Goal: Task Accomplishment & Management: Manage account settings

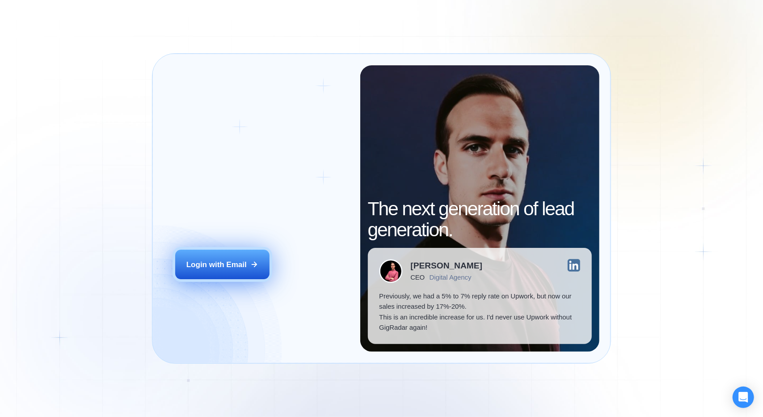
click at [205, 251] on button "Login with Email" at bounding box center [222, 264] width 94 height 30
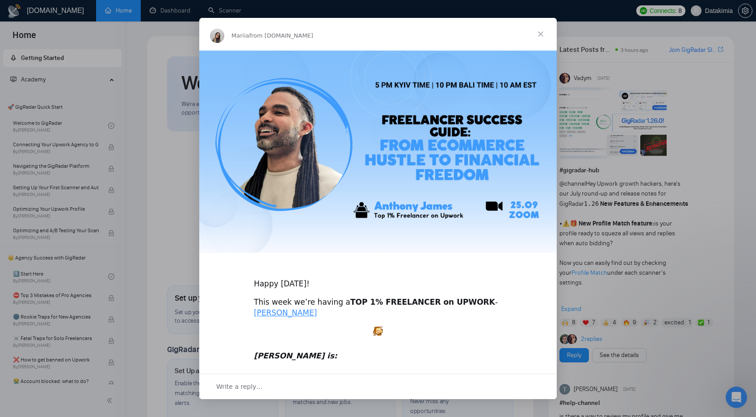
click at [538, 32] on span "Close" at bounding box center [541, 34] width 32 height 32
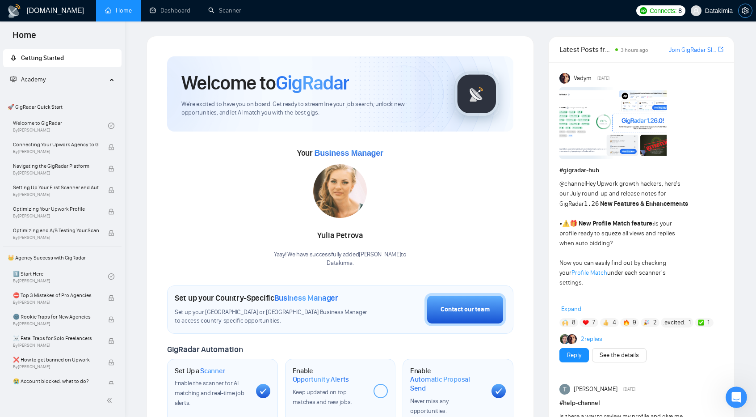
click at [751, 13] on span "setting" at bounding box center [745, 10] width 13 height 7
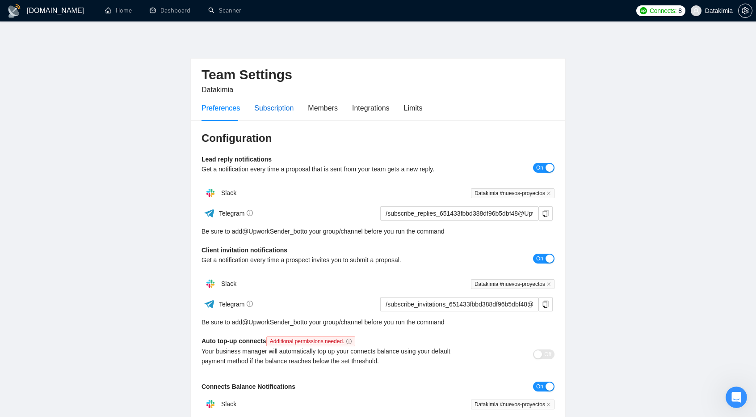
click at [282, 108] on div "Subscription" at bounding box center [273, 107] width 39 height 11
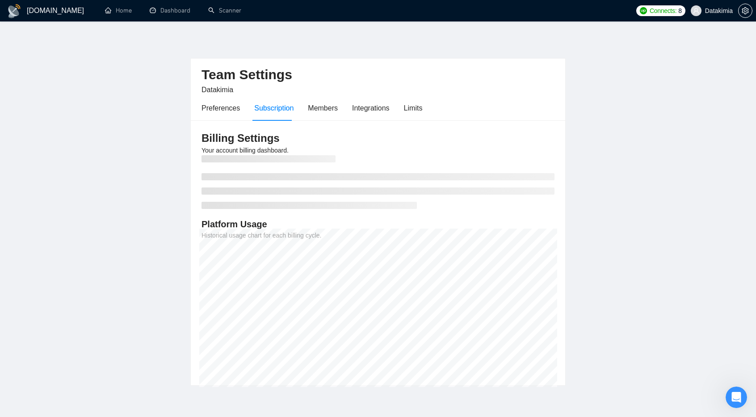
click at [337, 105] on div "Preferences Subscription Members Integrations Limits" at bounding box center [312, 107] width 221 height 25
click at [319, 116] on div "Members" at bounding box center [323, 107] width 30 height 25
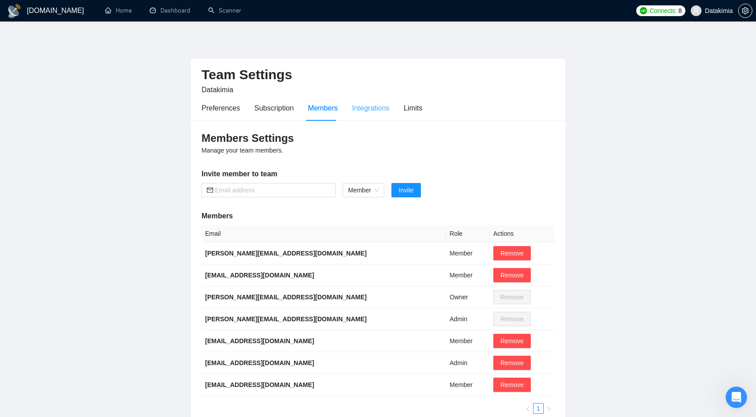
click at [363, 114] on div "Integrations" at bounding box center [371, 107] width 38 height 25
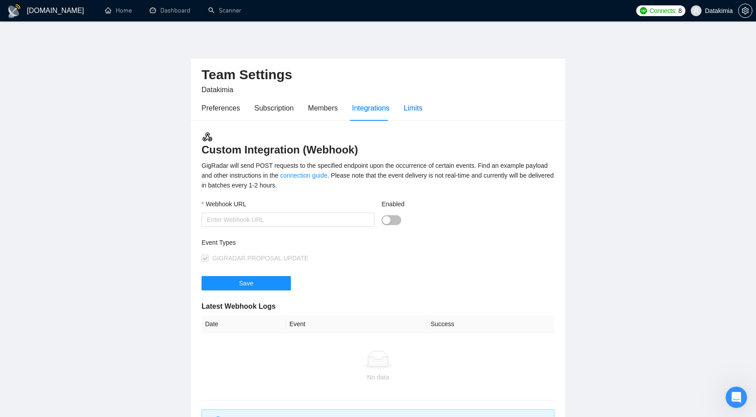
click at [411, 111] on div "Limits" at bounding box center [413, 107] width 19 height 11
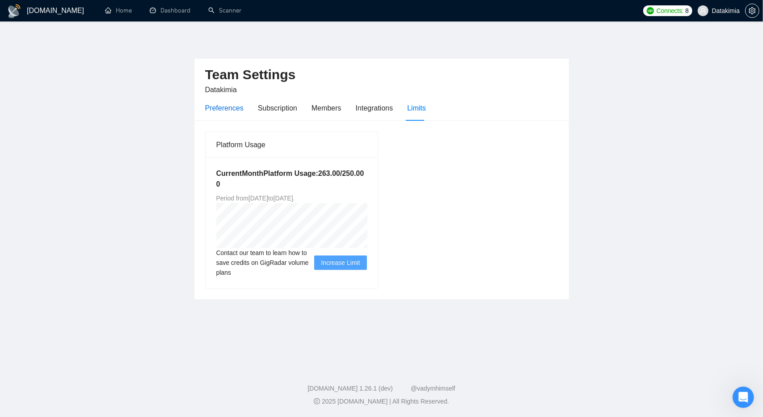
click at [214, 104] on div "Preferences" at bounding box center [224, 107] width 38 height 11
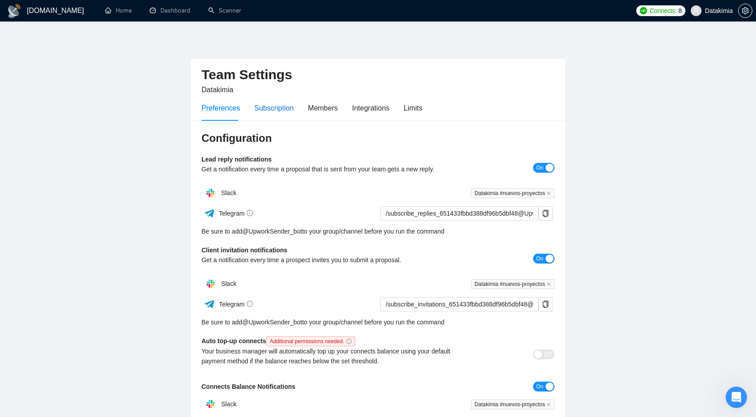
click at [262, 106] on div "Subscription" at bounding box center [273, 107] width 39 height 11
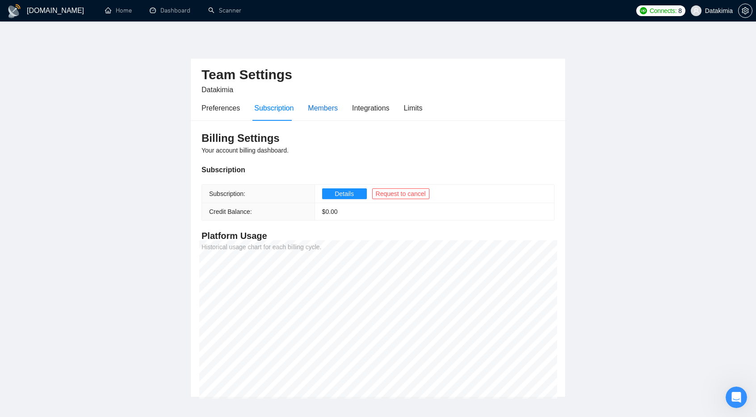
click at [332, 108] on div "Members" at bounding box center [323, 107] width 30 height 11
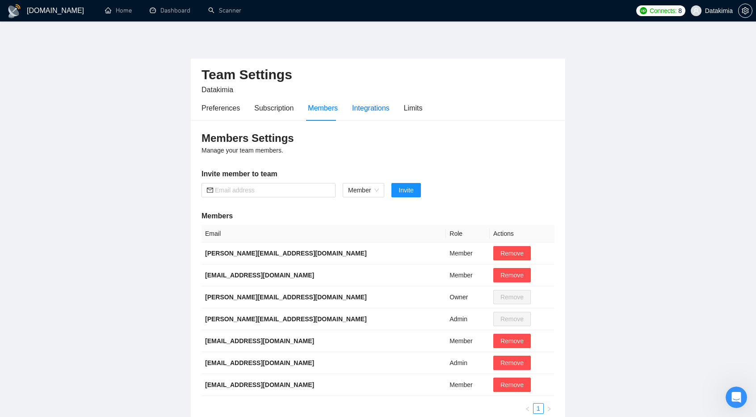
click at [361, 107] on div "Integrations" at bounding box center [371, 107] width 38 height 11
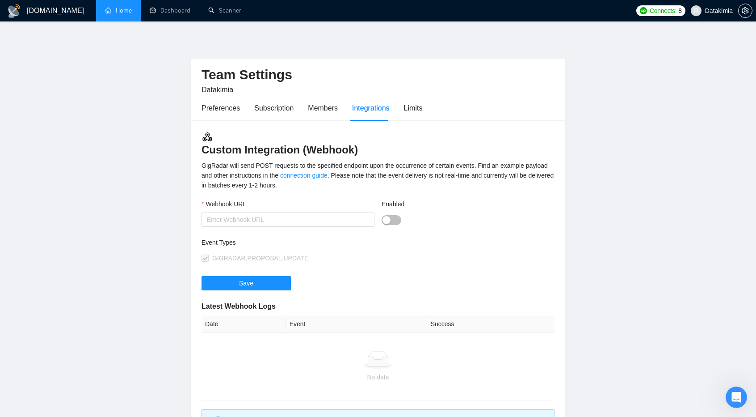
click at [132, 8] on link "Home" at bounding box center [118, 11] width 27 height 8
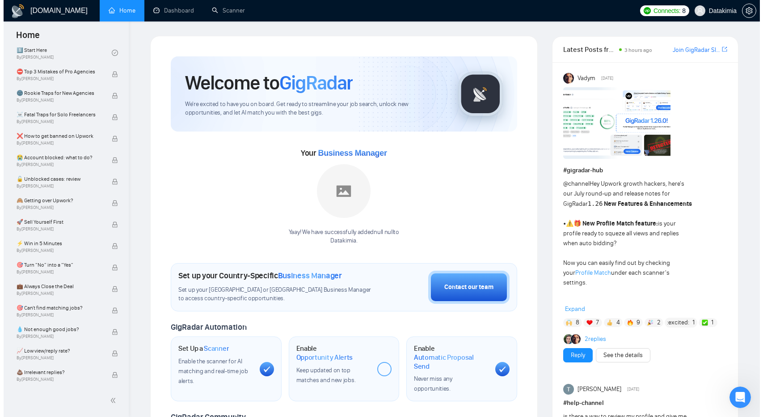
scroll to position [447, 0]
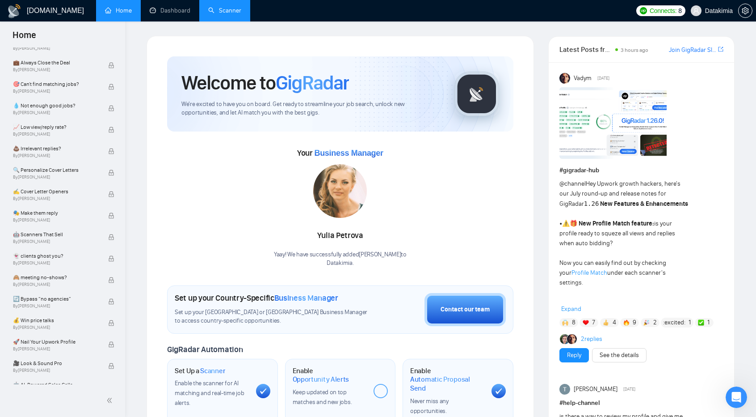
click at [229, 13] on link "Scanner" at bounding box center [224, 11] width 33 height 8
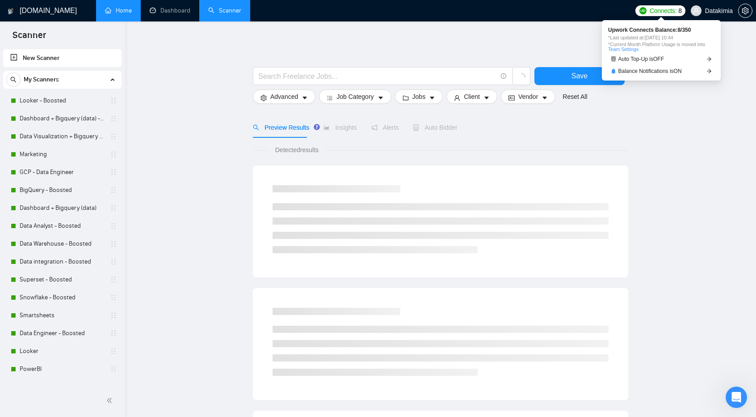
click at [678, 11] on span "Connects: 8" at bounding box center [666, 11] width 32 height 10
click at [628, 57] on span "Auto Top-Up is OFF" at bounding box center [642, 58] width 46 height 5
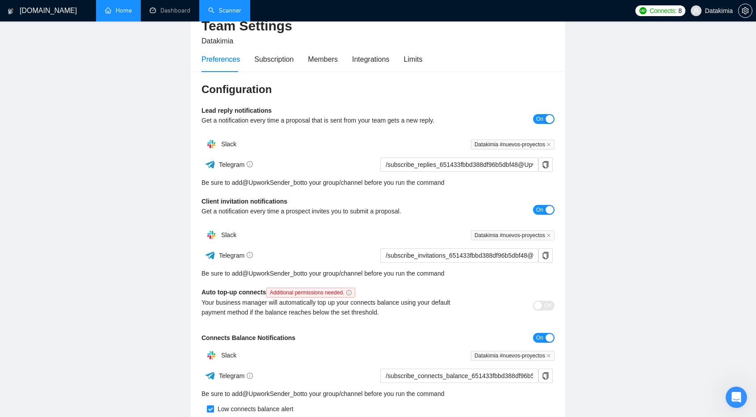
scroll to position [89, 0]
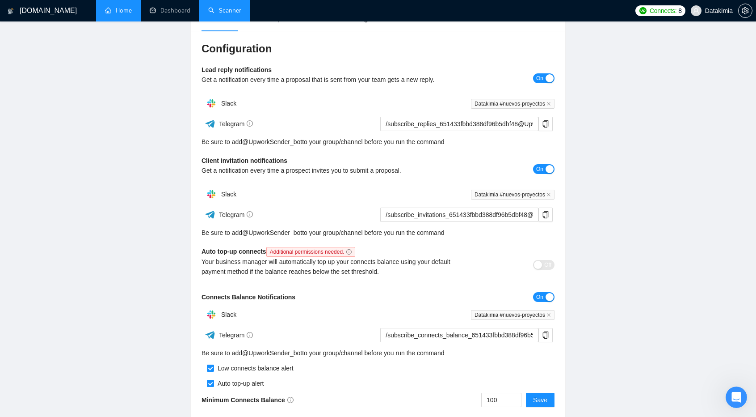
click at [325, 252] on span "Additional permissions needed." at bounding box center [310, 252] width 89 height 10
drag, startPoint x: 267, startPoint y: 262, endPoint x: 279, endPoint y: 261, distance: 11.8
click at [275, 262] on div "Your business manager will automatically top up your connects balance using you…" at bounding box center [334, 267] width 265 height 20
click at [280, 261] on div "Your business manager will automatically top up your connects balance using you…" at bounding box center [334, 267] width 265 height 20
drag, startPoint x: 351, startPoint y: 247, endPoint x: 345, endPoint y: 251, distance: 7.2
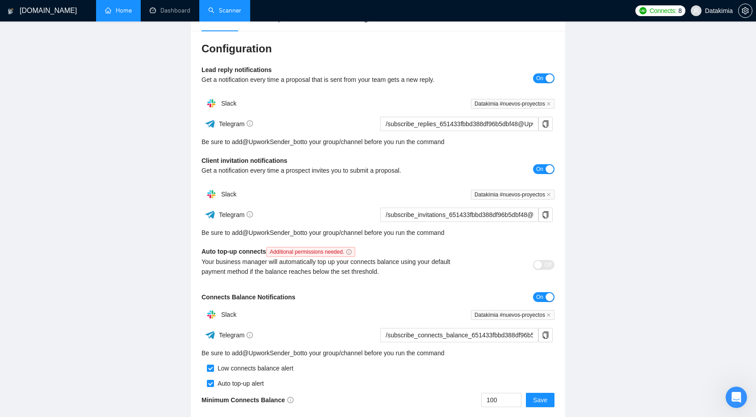
click at [350, 248] on span "Additional permissions needed." at bounding box center [310, 252] width 89 height 10
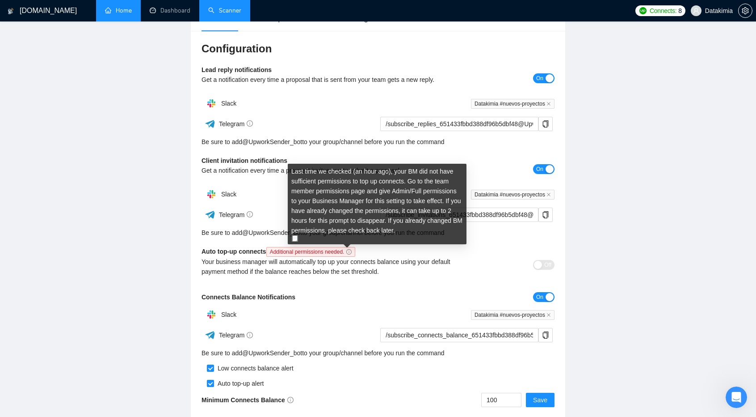
click at [346, 251] on icon "info-circle" at bounding box center [348, 251] width 5 height 5
click at [296, 236] on img at bounding box center [295, 238] width 6 height 6
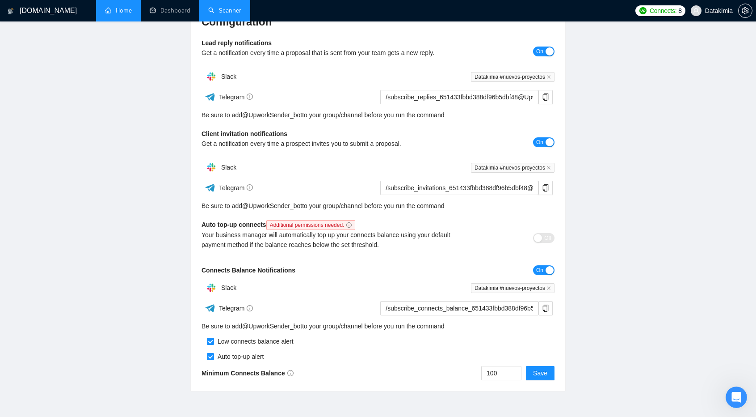
scroll to position [0, 0]
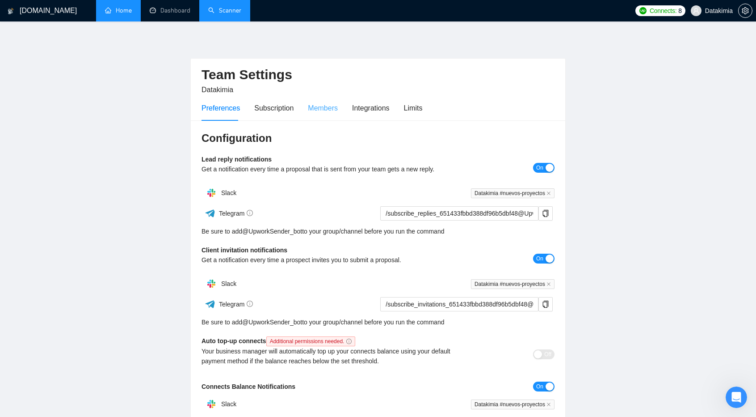
click at [323, 96] on div "Members" at bounding box center [323, 107] width 30 height 25
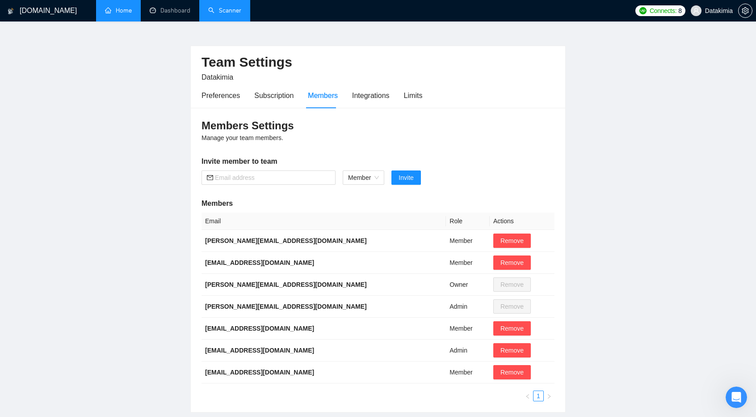
scroll to position [45, 0]
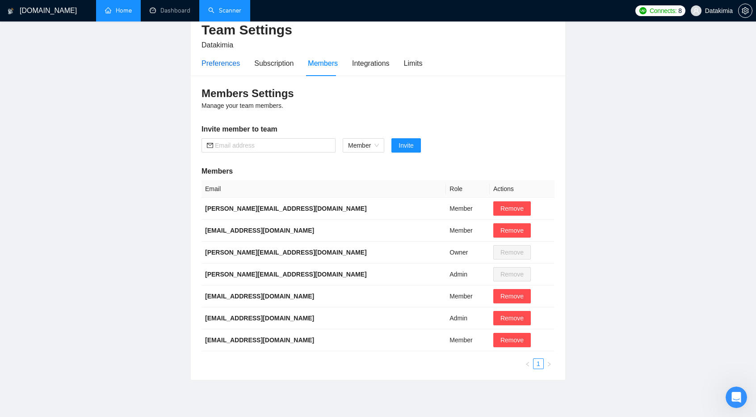
click at [224, 67] on div "Preferences" at bounding box center [221, 63] width 38 height 11
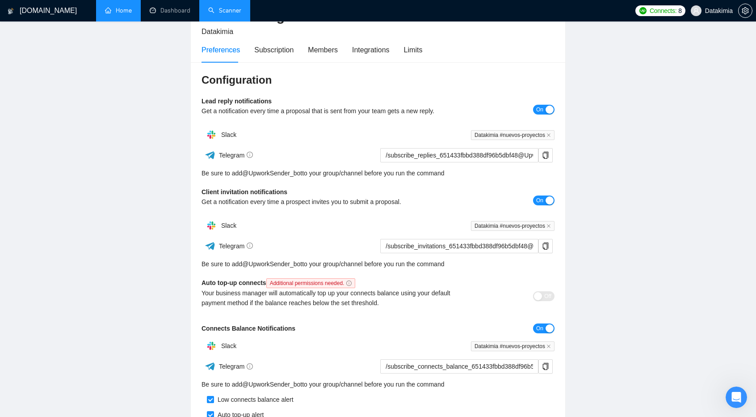
scroll to position [134, 0]
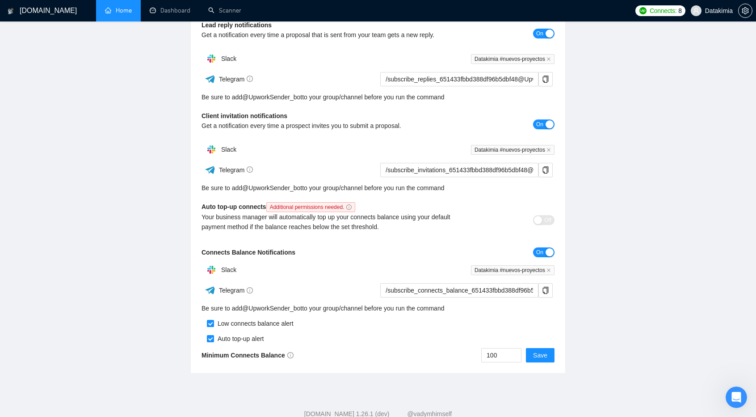
click at [324, 210] on span "Additional permissions needed." at bounding box center [310, 207] width 89 height 10
click at [348, 207] on icon "info-circle" at bounding box center [348, 206] width 5 height 5
